Goal: Task Accomplishment & Management: Manage account settings

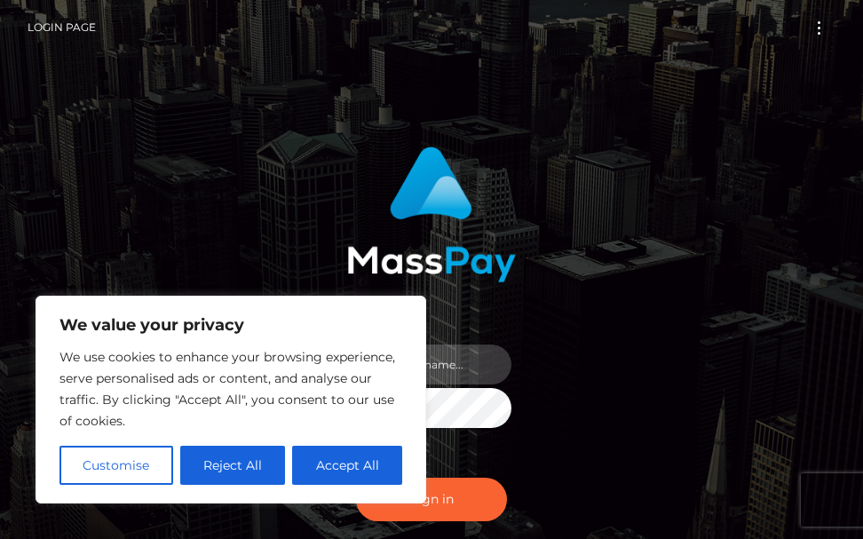
type input "terry.cope2"
click at [844, 324] on div "terry.cope2" at bounding box center [431, 359] width 863 height 719
click at [623, 339] on div "terry.cope2 Sign in" at bounding box center [432, 359] width 640 height 452
click at [171, 251] on div "terry.cope2 Sign in" at bounding box center [432, 359] width 640 height 452
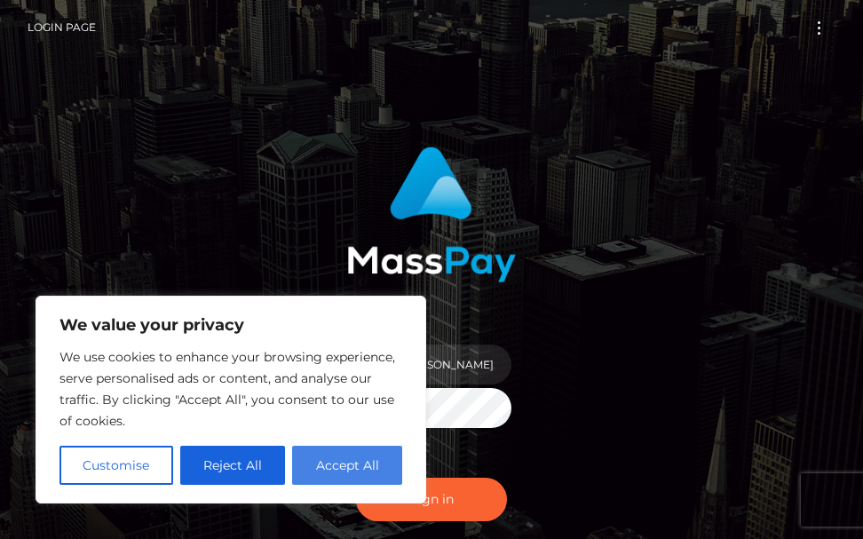
click at [342, 465] on button "Accept All" at bounding box center [347, 465] width 110 height 39
checkbox input "true"
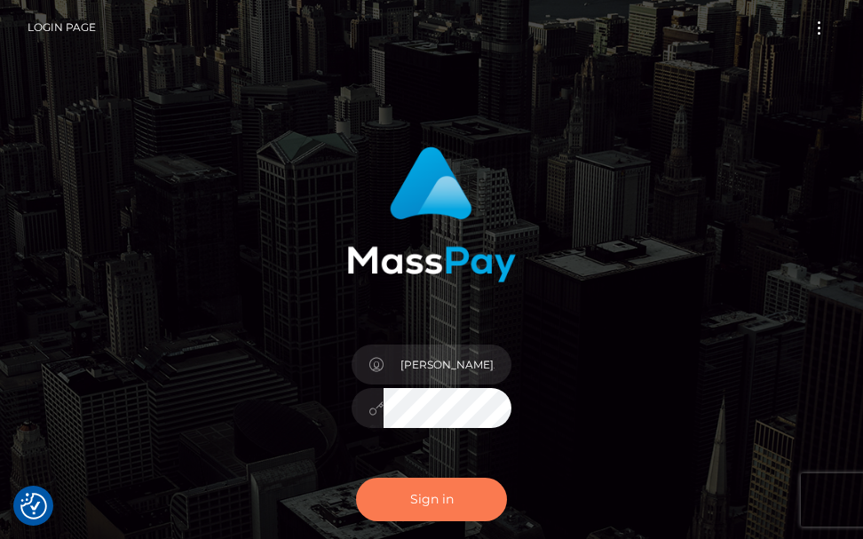
click at [410, 507] on button "Sign in" at bounding box center [431, 500] width 151 height 44
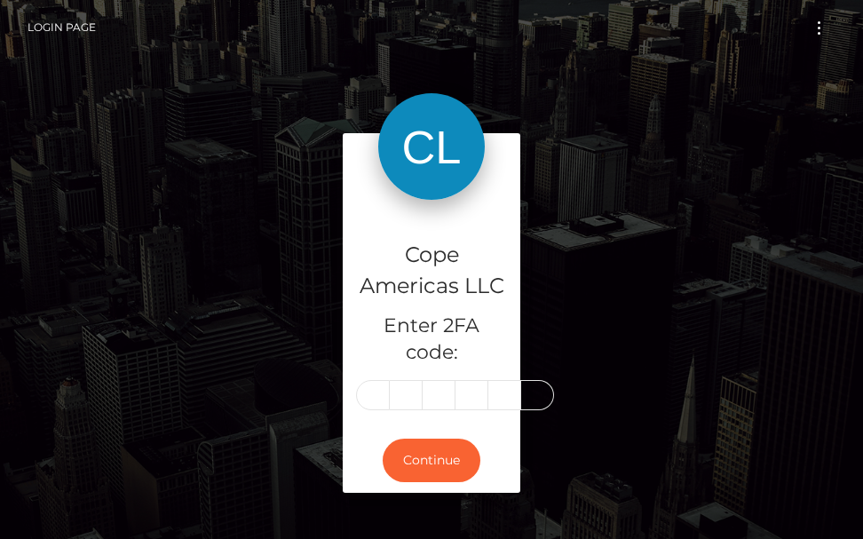
type input "7"
type input "4"
type input "8"
type input "2"
type input "3"
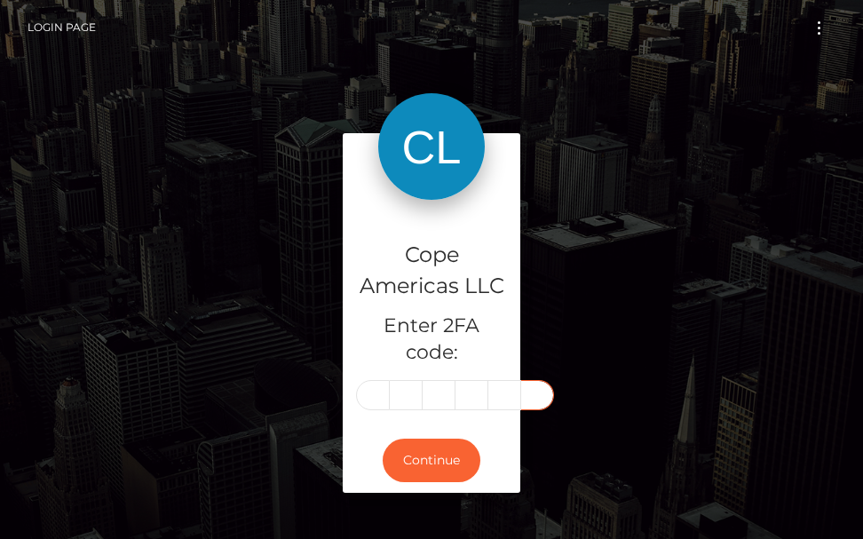
type input "0"
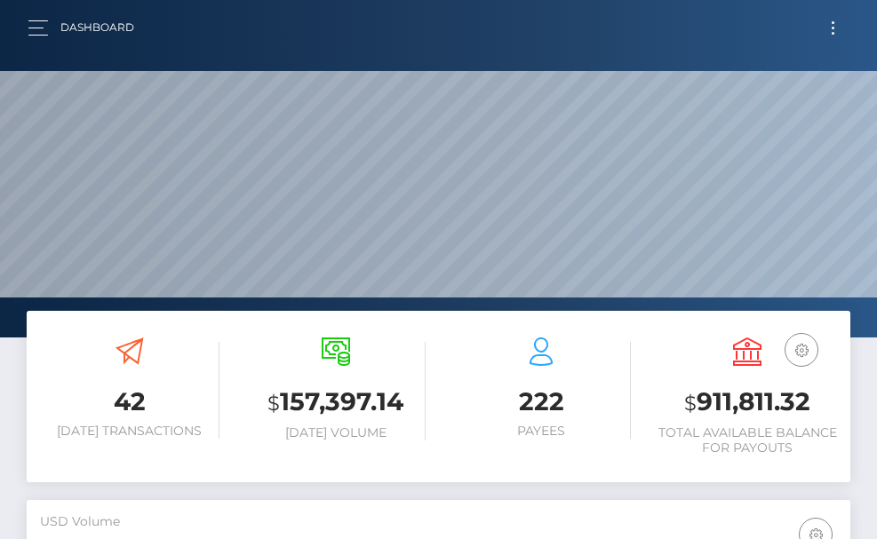
scroll to position [315, 398]
click at [31, 30] on button "button" at bounding box center [44, 28] width 33 height 24
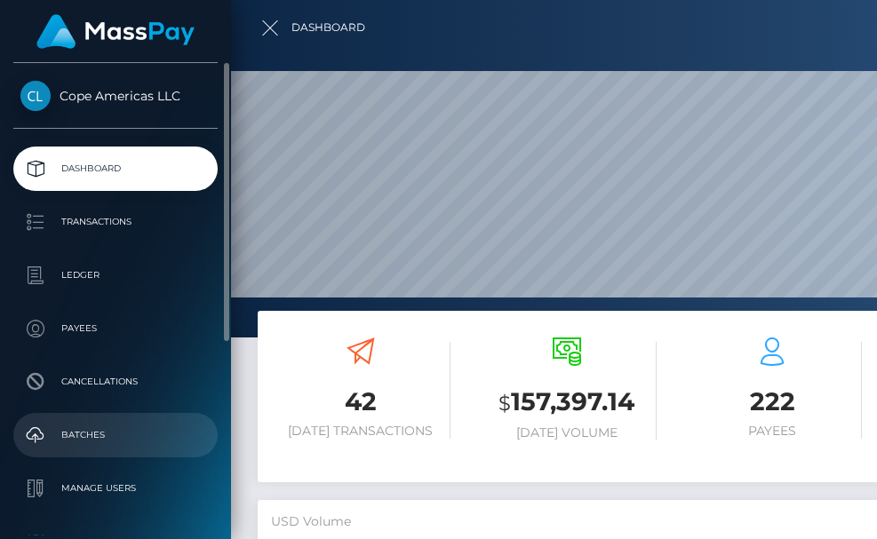
click at [83, 425] on p "Batches" at bounding box center [115, 435] width 190 height 27
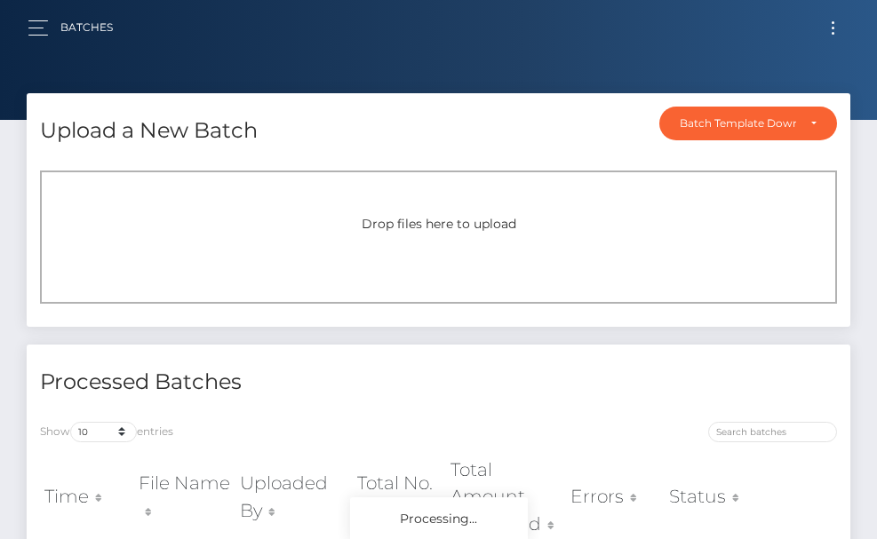
scroll to position [178, 0]
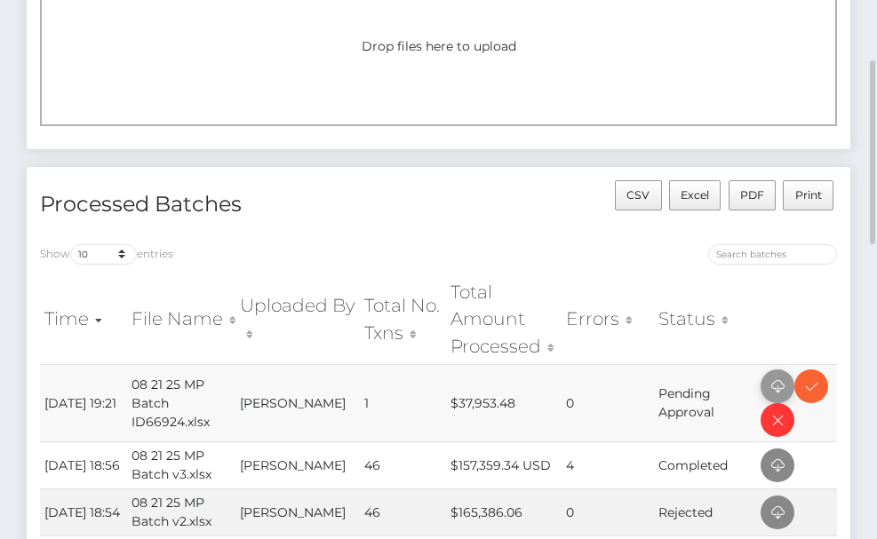
click at [781, 389] on icon at bounding box center [777, 387] width 21 height 22
click at [810, 393] on icon at bounding box center [810, 387] width 21 height 22
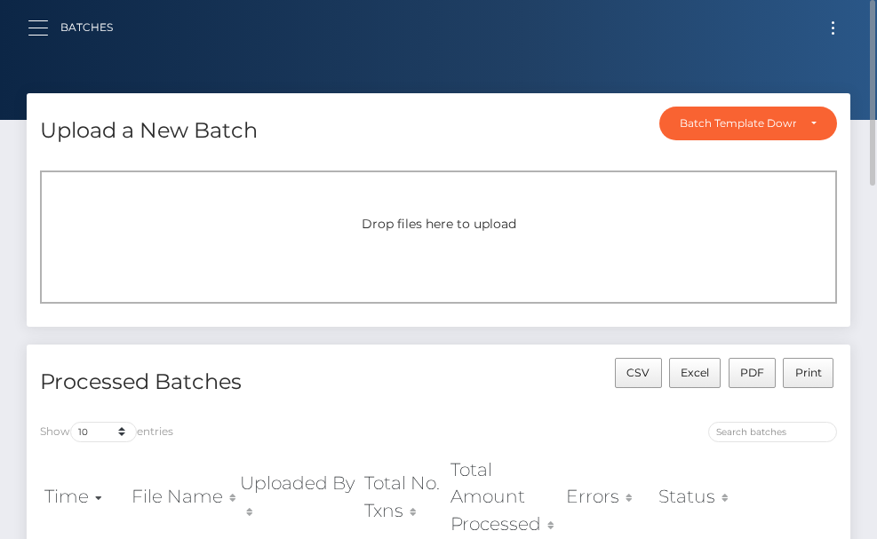
click at [33, 22] on button "button" at bounding box center [44, 28] width 33 height 24
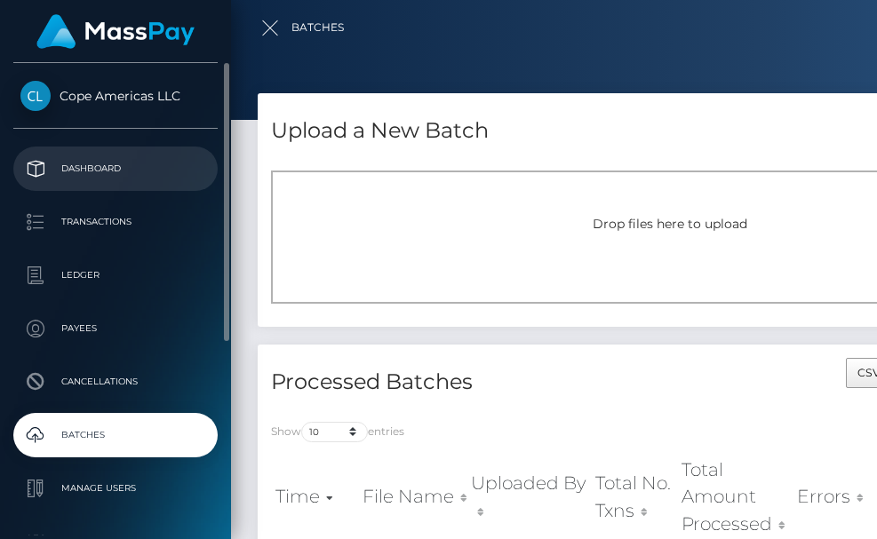
click at [106, 157] on p "Dashboard" at bounding box center [115, 168] width 190 height 27
